Goal: Find specific page/section

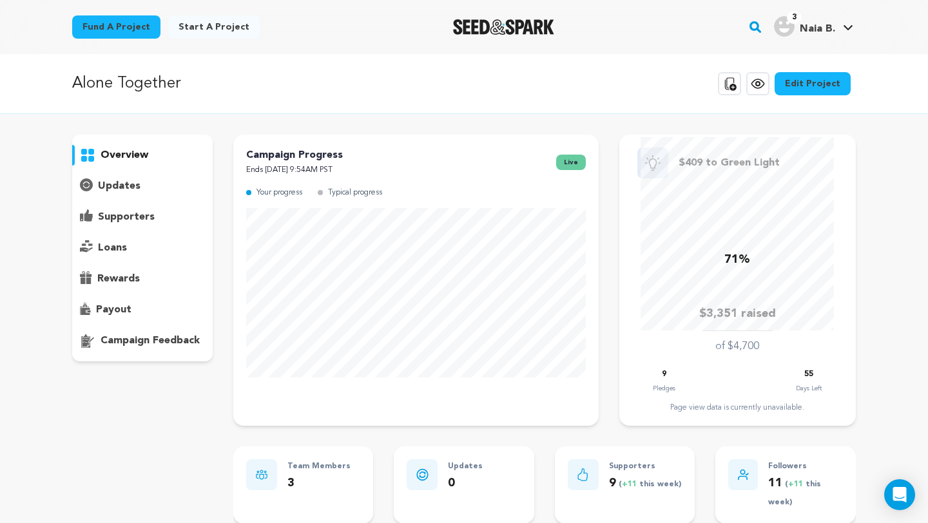
click at [122, 215] on p "supporters" at bounding box center [126, 216] width 57 height 15
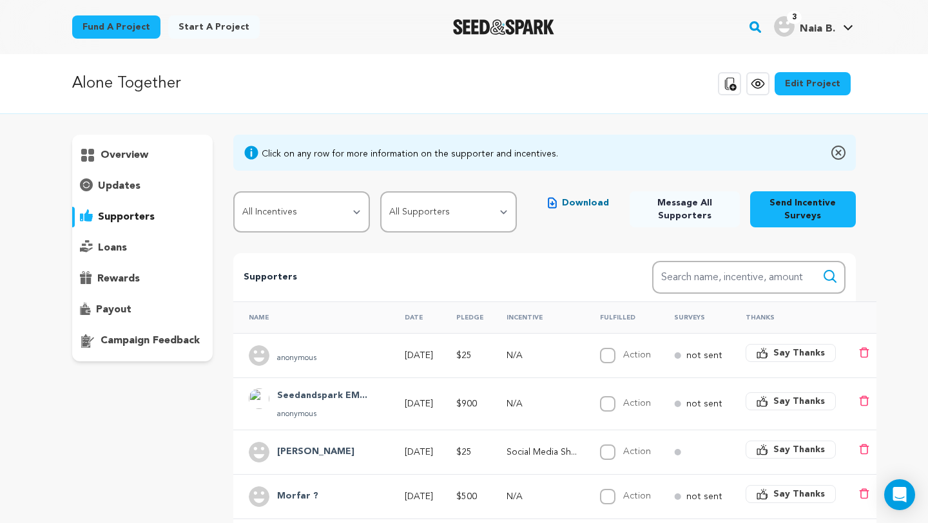
click at [120, 150] on p "overview" at bounding box center [124, 155] width 48 height 15
